Goal: Check status

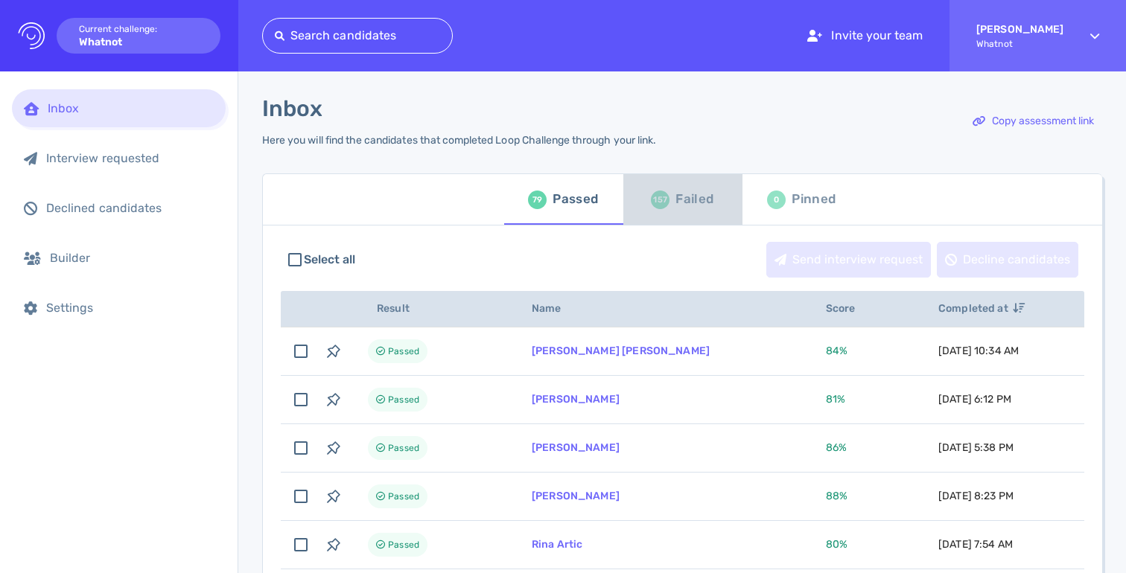
click at [701, 200] on div "Failed" at bounding box center [694, 199] width 38 height 22
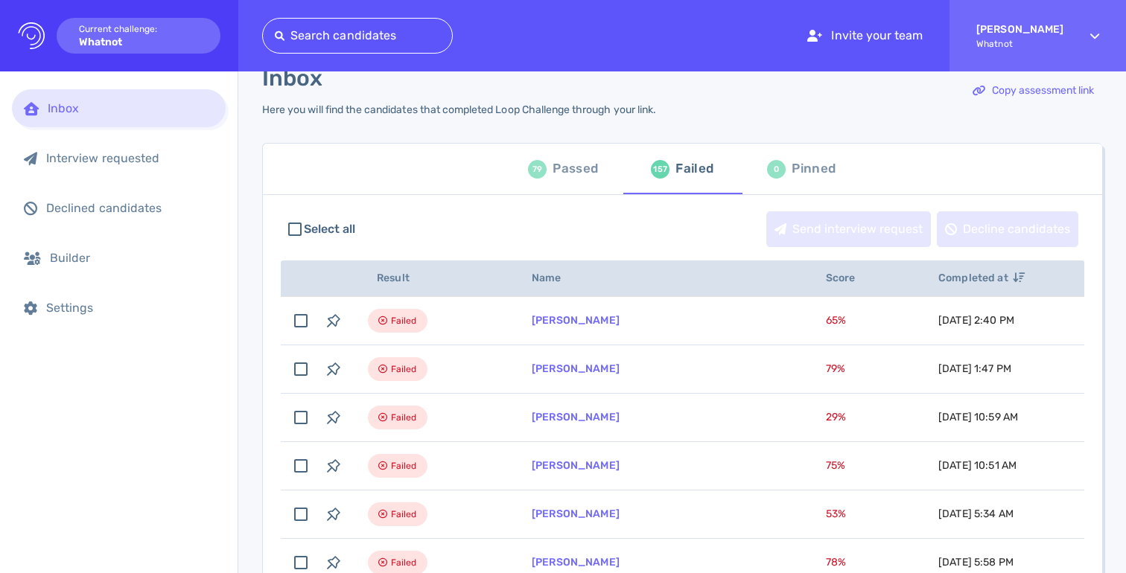
scroll to position [42, 0]
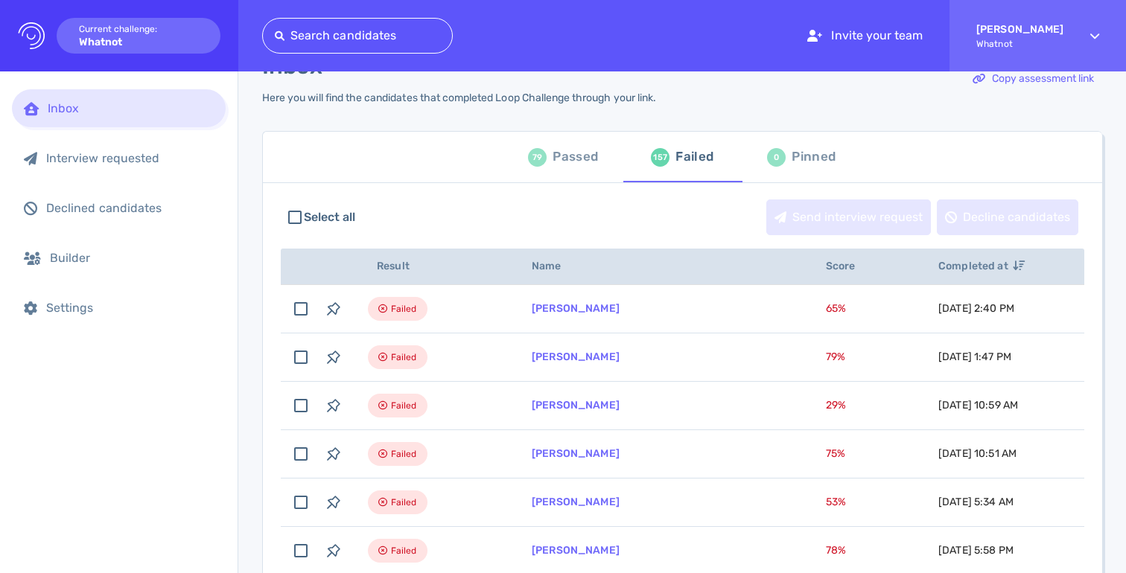
click at [543, 169] on div "79 Passed" at bounding box center [563, 157] width 70 height 42
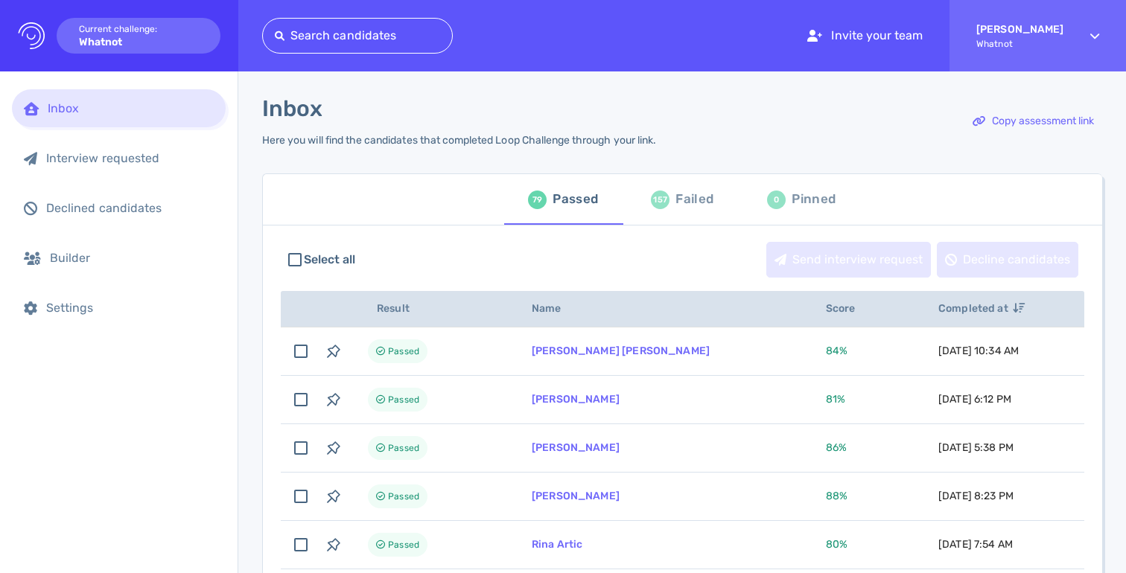
click at [675, 195] on div "Failed" at bounding box center [694, 199] width 38 height 22
click at [678, 207] on div "Failed" at bounding box center [694, 199] width 38 height 22
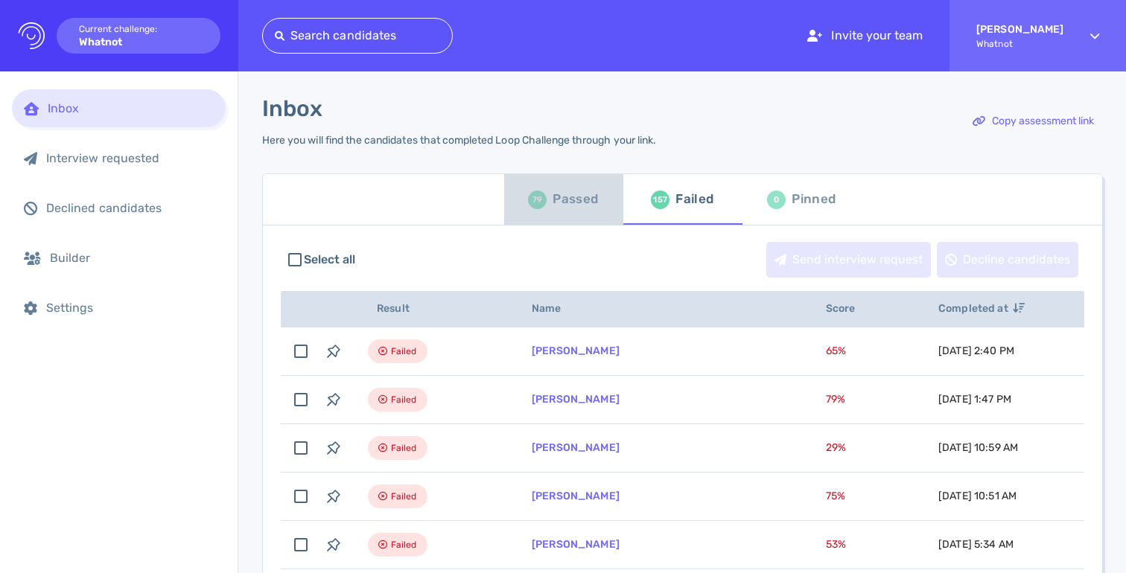
click at [587, 202] on div "Passed" at bounding box center [574, 199] width 45 height 22
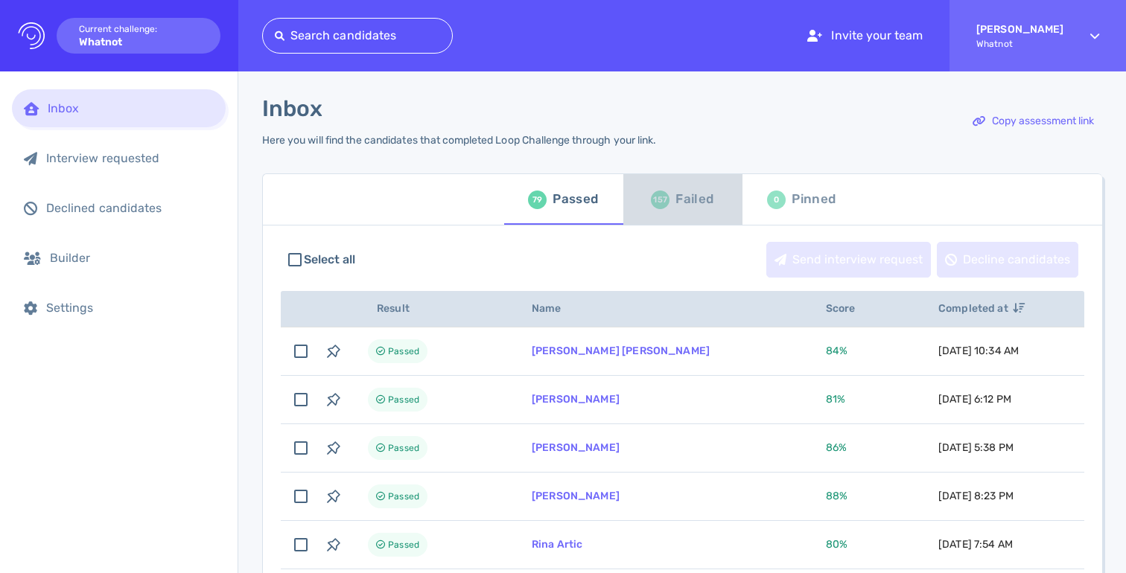
click at [666, 202] on div "157 Failed" at bounding box center [682, 200] width 63 height 42
